Goal: Task Accomplishment & Management: Manage account settings

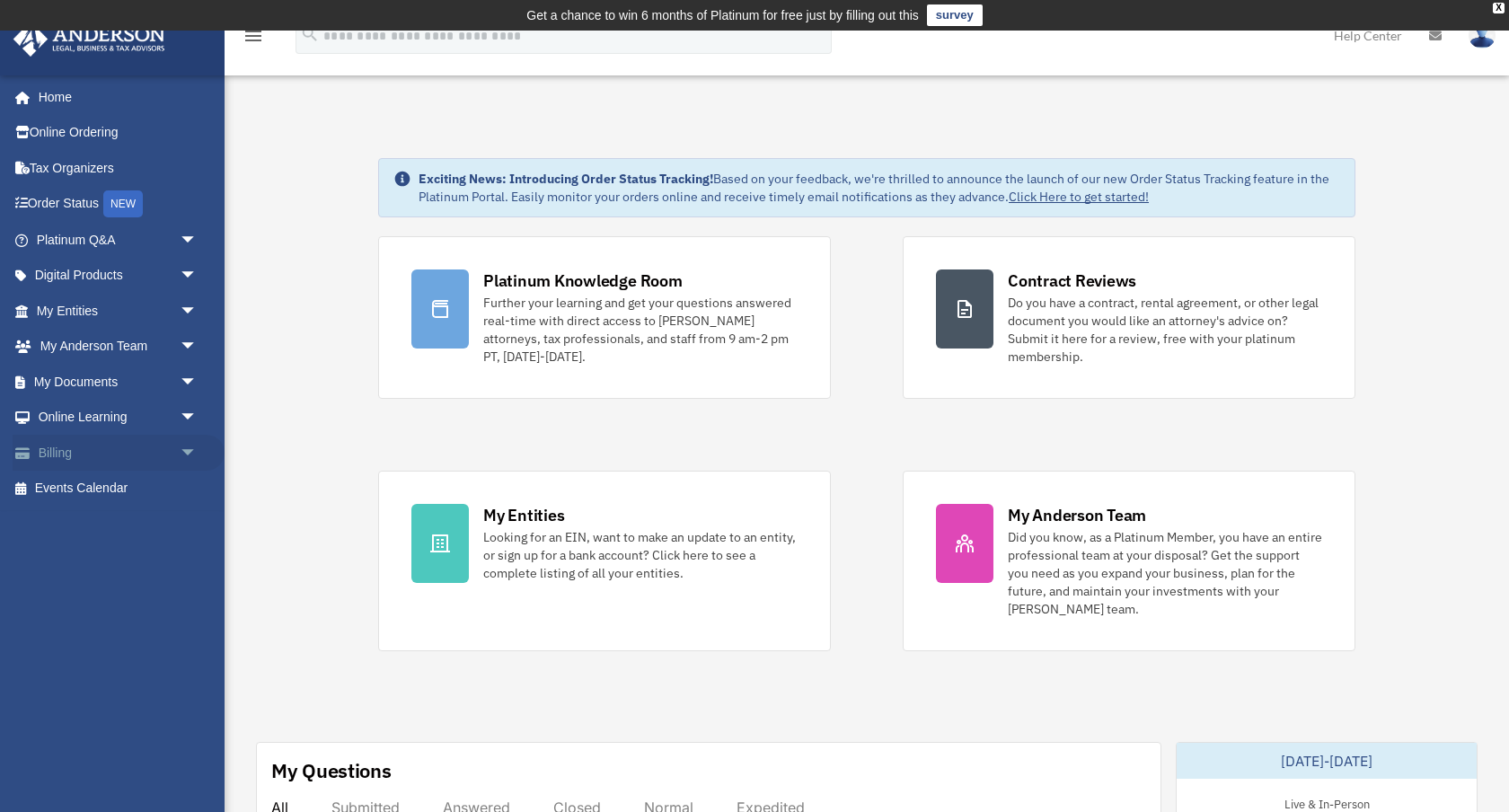
click at [82, 459] on link "Billing arrow_drop_down" at bounding box center [118, 453] width 212 height 36
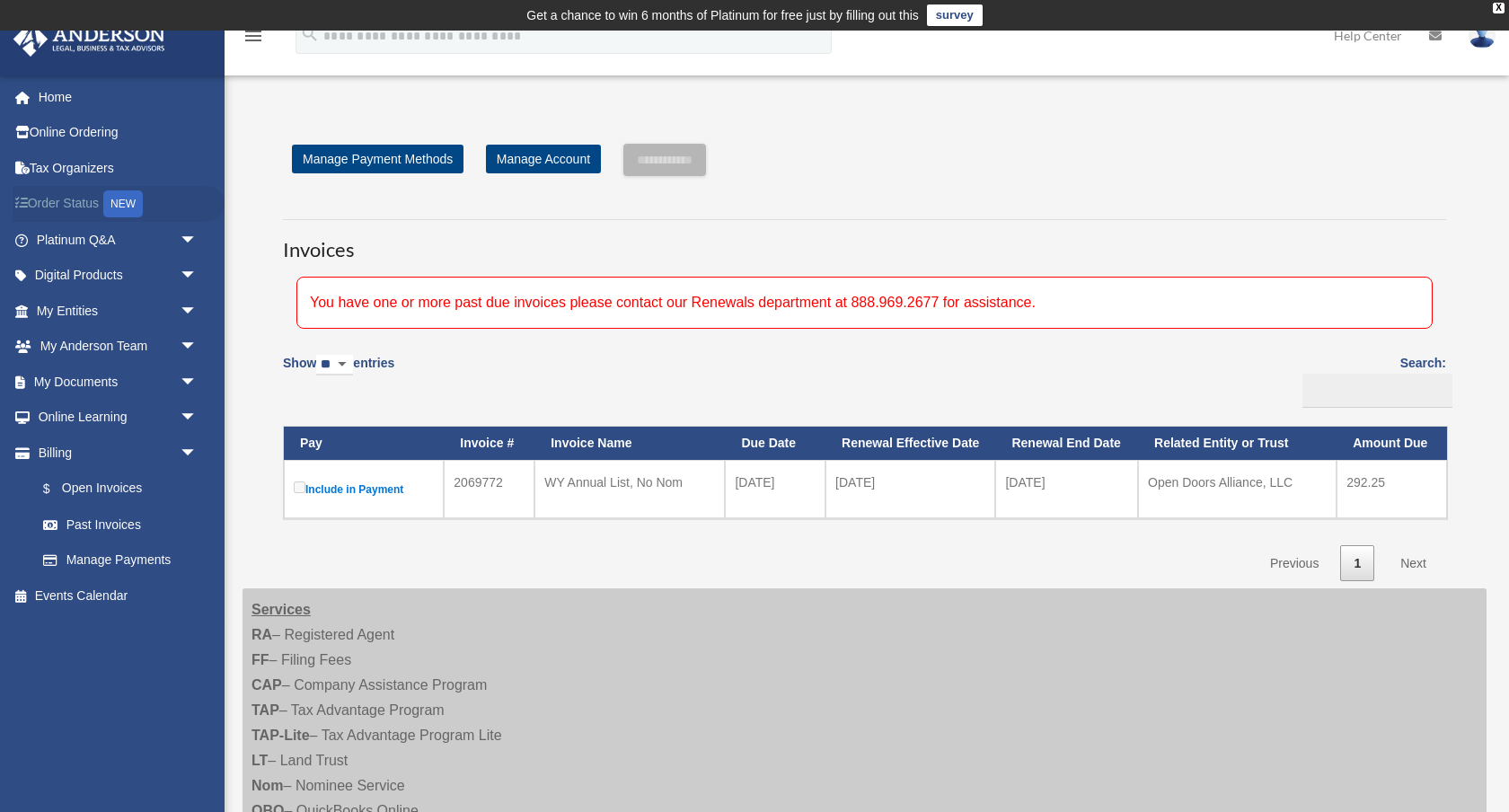
click at [98, 207] on link "Order Status NEW" at bounding box center [118, 203] width 212 height 37
click at [104, 489] on link "$ Open Invoices" at bounding box center [125, 489] width 200 height 37
